Goal: Information Seeking & Learning: Compare options

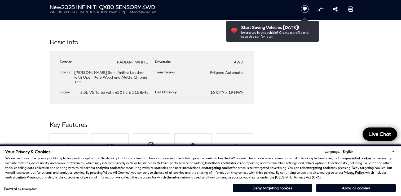
scroll to position [264, 0]
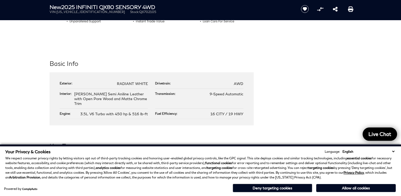
click at [384, 151] on select "English Spanish / Español English / United Kingdom Korean / 한국어 Vietnamese / Ti…" at bounding box center [368, 151] width 55 height 5
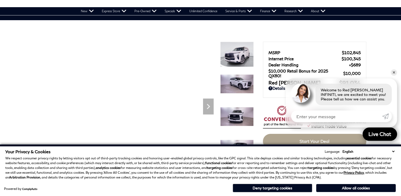
scroll to position [0, 0]
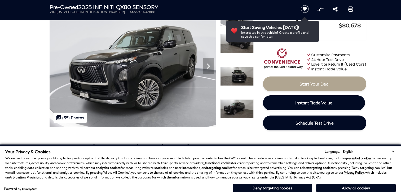
scroll to position [64, 0]
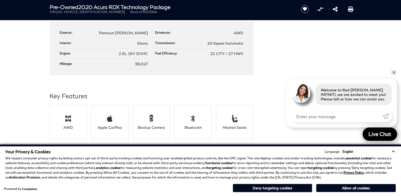
scroll to position [548, 0]
